Goal: Information Seeking & Learning: Learn about a topic

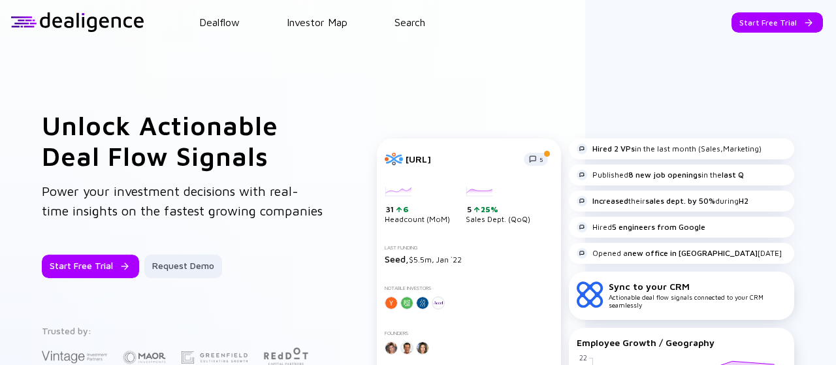
click at [418, 31] on header "Dealflow Investor Map Search Start Free Trial Dealflow Investor Map Start Free …" at bounding box center [418, 22] width 836 height 44
click at [418, 29] on header "Dealflow Investor Map Search Start Free Trial Dealflow Investor Map Start Free …" at bounding box center [418, 22] width 836 height 44
click at [421, 25] on link "Search" at bounding box center [409, 22] width 31 height 12
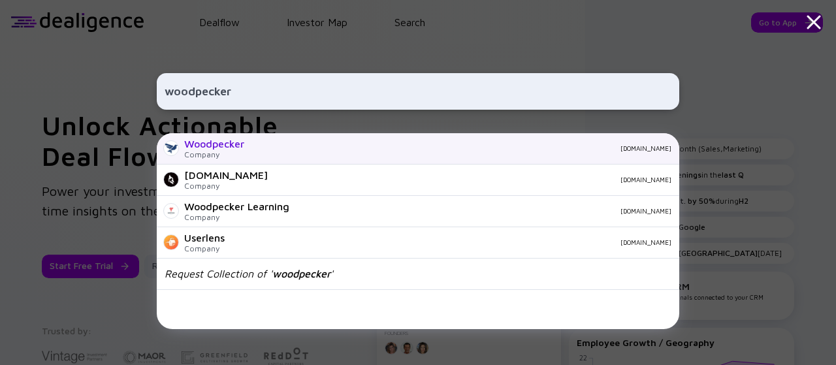
type input "woodpecker"
click at [247, 140] on div "Woodpecker Company [DOMAIN_NAME]" at bounding box center [418, 148] width 522 height 31
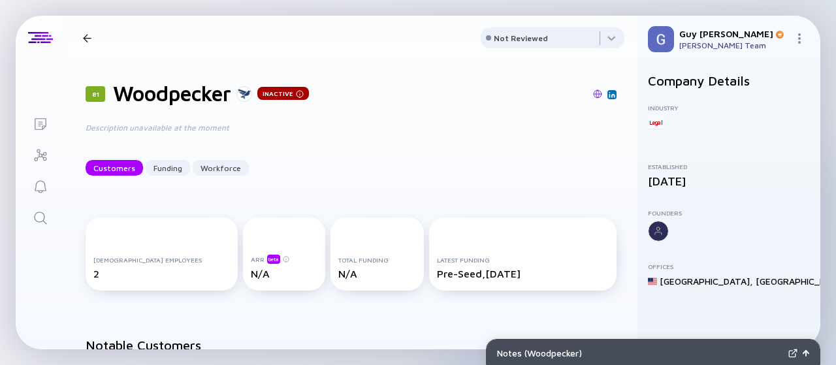
click at [87, 30] on div "81 Woodpecker Inactive Customers Funding Workforce" at bounding box center [238, 38] width 321 height 18
click at [96, 37] on div at bounding box center [87, 38] width 19 height 8
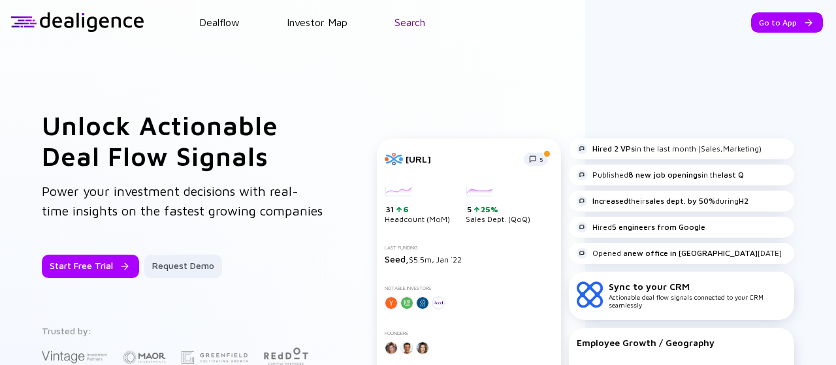
click at [416, 19] on link "Search" at bounding box center [409, 22] width 31 height 12
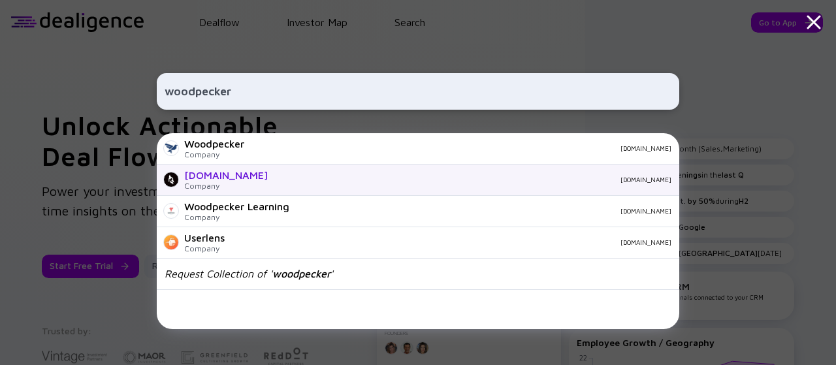
type input "woodpecker"
click at [274, 176] on div "[DOMAIN_NAME] Company [DOMAIN_NAME]" at bounding box center [418, 180] width 522 height 31
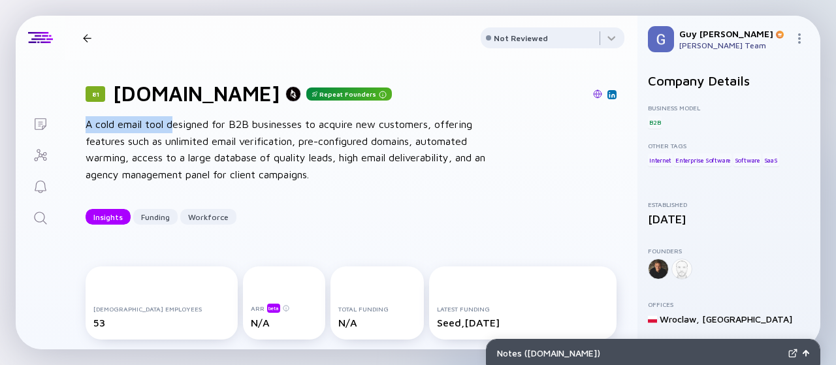
drag, startPoint x: 88, startPoint y: 123, endPoint x: 176, endPoint y: 130, distance: 89.1
click at [176, 130] on div "A cold email tool designed for B2B businesses to acquire new customers, offerin…" at bounding box center [295, 149] width 418 height 67
